Goal: Find specific page/section: Find specific page/section

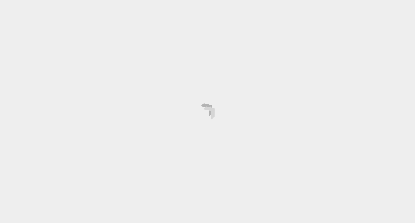
click at [311, 79] on div at bounding box center [207, 111] width 415 height 223
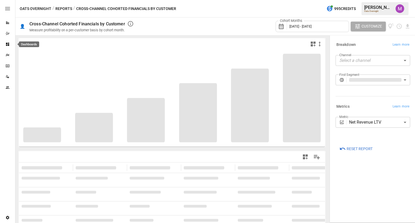
click at [8, 45] on icon "Dashboards" at bounding box center [7, 44] width 3 height 3
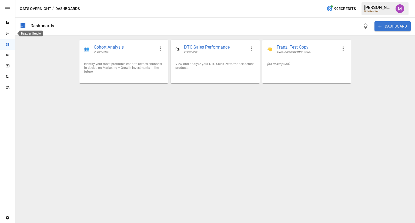
click at [9, 32] on icon "Dazzler Studio" at bounding box center [7, 33] width 4 height 4
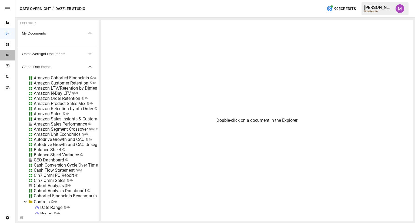
click at [8, 60] on div "Plans" at bounding box center [7, 55] width 15 height 11
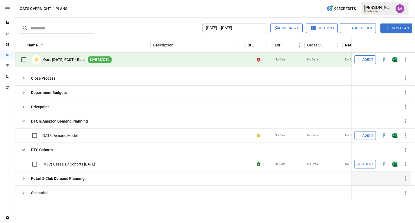
scroll to position [10, 0]
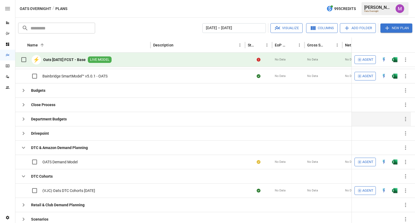
click at [21, 118] on icon "button" at bounding box center [23, 119] width 6 height 6
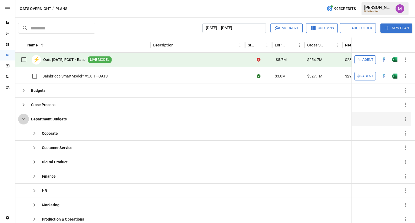
click at [21, 118] on icon "button" at bounding box center [23, 119] width 6 height 6
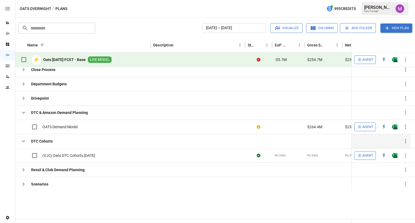
scroll to position [0, 0]
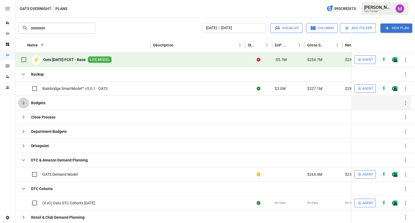
click at [25, 101] on icon "button" at bounding box center [23, 103] width 6 height 6
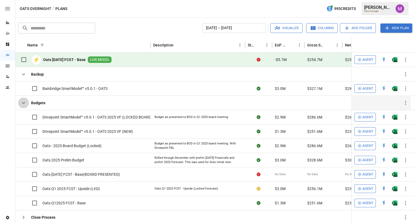
click at [25, 101] on icon "button" at bounding box center [23, 103] width 6 height 6
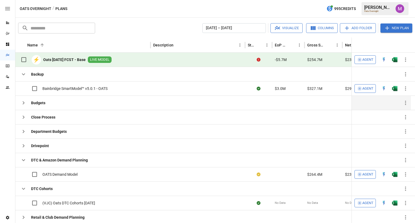
click at [63, 31] on input "text" at bounding box center [63, 28] width 65 height 11
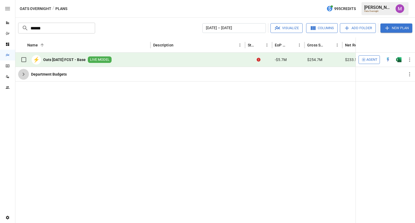
click at [26, 76] on icon "button" at bounding box center [23, 74] width 6 height 6
click at [37, 86] on icon "button" at bounding box center [34, 88] width 6 height 6
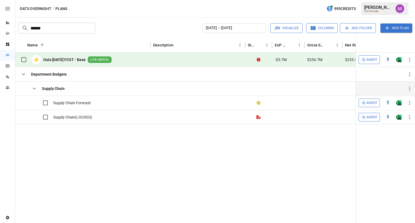
click at [23, 72] on icon "button" at bounding box center [23, 74] width 6 height 6
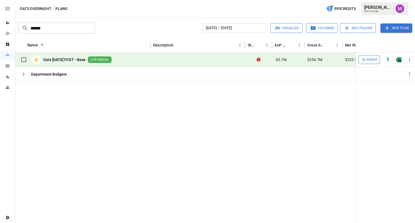
click at [77, 29] on input "******" at bounding box center [63, 28] width 65 height 11
type input "*"
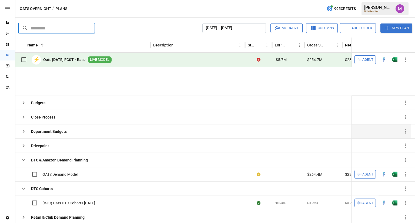
scroll to position [36, 0]
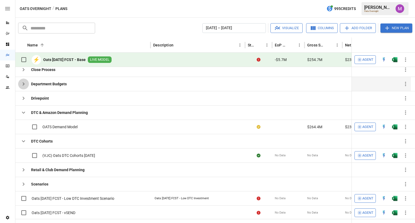
click at [26, 82] on icon "button" at bounding box center [23, 84] width 6 height 6
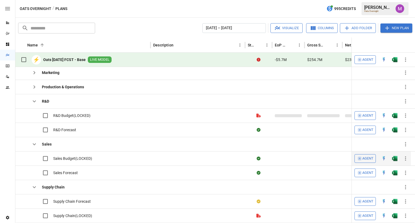
scroll to position [127, 0]
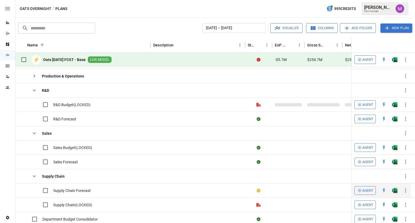
click at [68, 188] on span "Supply Chain Forecast" at bounding box center [72, 190] width 38 height 5
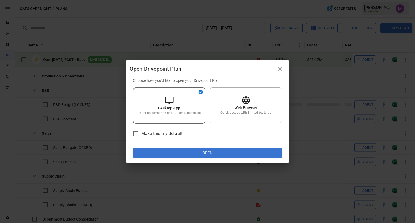
click at [208, 154] on button "Open" at bounding box center [207, 153] width 149 height 10
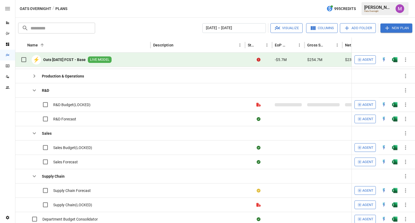
click at [78, 59] on b "Oats [DATE] FCST - Base" at bounding box center [64, 59] width 42 height 5
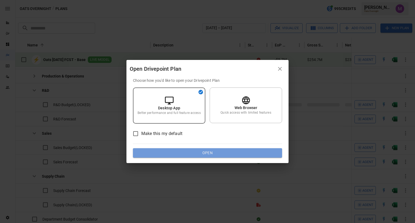
click at [209, 150] on button "Open" at bounding box center [207, 153] width 149 height 10
